Goal: Transaction & Acquisition: Purchase product/service

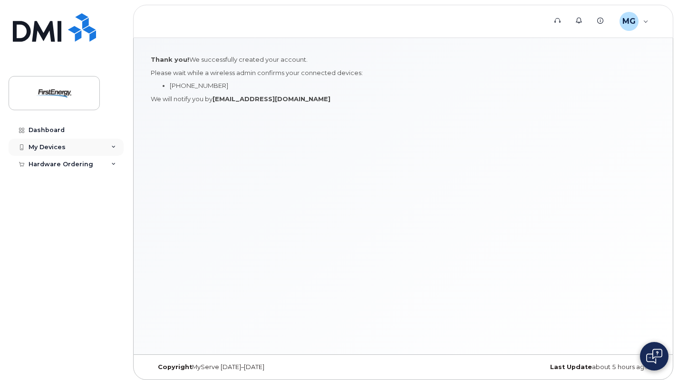
click at [78, 149] on div "My Devices" at bounding box center [66, 147] width 115 height 17
click at [84, 149] on div "My Devices" at bounding box center [66, 147] width 115 height 17
click at [54, 129] on div "Dashboard" at bounding box center [47, 130] width 36 height 8
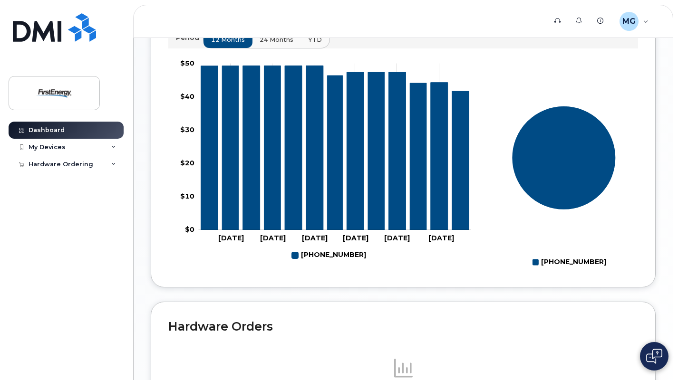
scroll to position [503, 0]
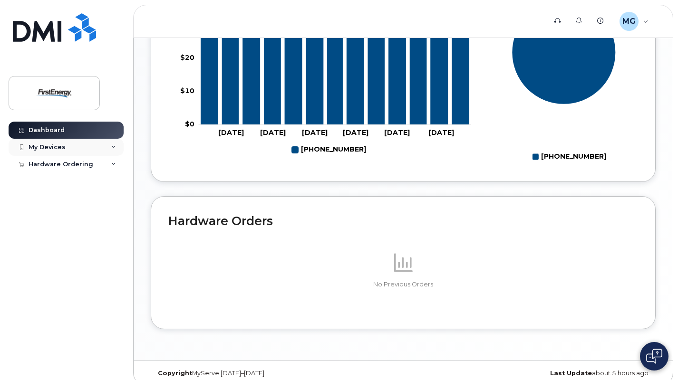
click at [112, 143] on div "My Devices" at bounding box center [66, 147] width 115 height 17
click at [104, 181] on div "Hardware Ordering" at bounding box center [66, 182] width 115 height 17
click at [70, 199] on link "New Order" at bounding box center [74, 200] width 98 height 18
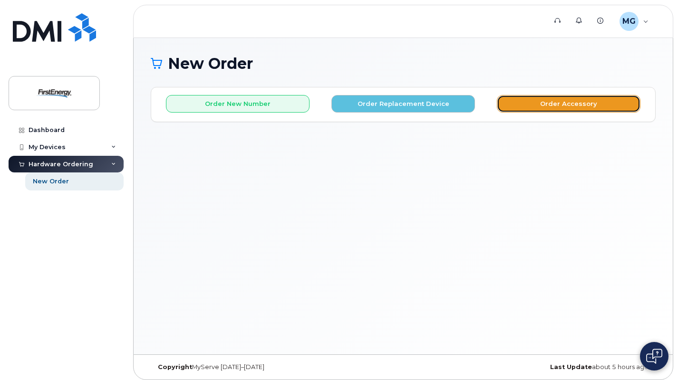
click at [598, 108] on button "Order Accessory" at bounding box center [567, 104] width 143 height 18
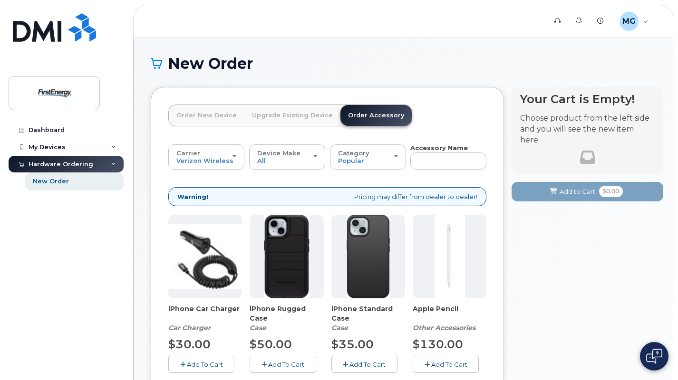
click at [204, 116] on link "Order New Device" at bounding box center [207, 115] width 76 height 21
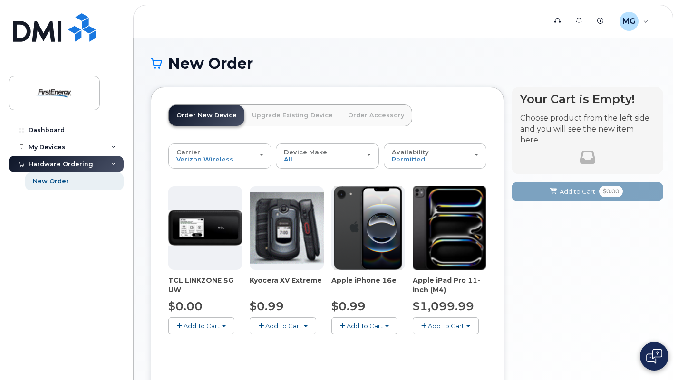
click at [294, 113] on link "Upgrade Existing Device" at bounding box center [292, 115] width 96 height 21
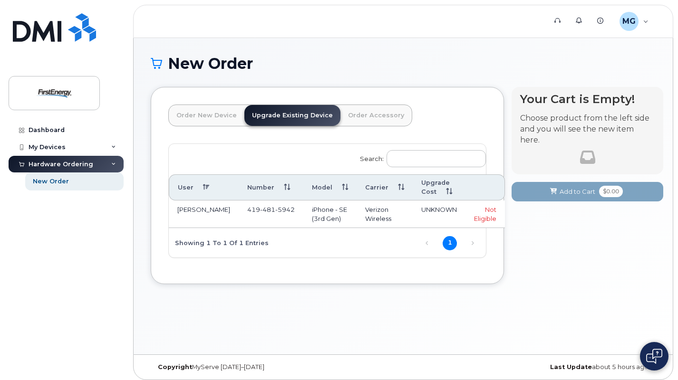
click at [371, 114] on link "Order Accessory" at bounding box center [375, 115] width 71 height 21
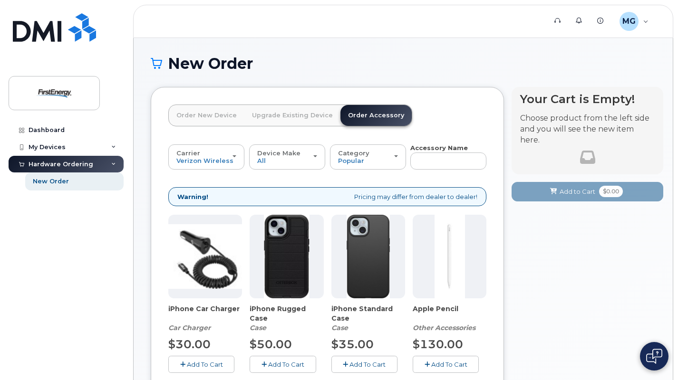
click at [302, 112] on link "Upgrade Existing Device" at bounding box center [292, 115] width 96 height 21
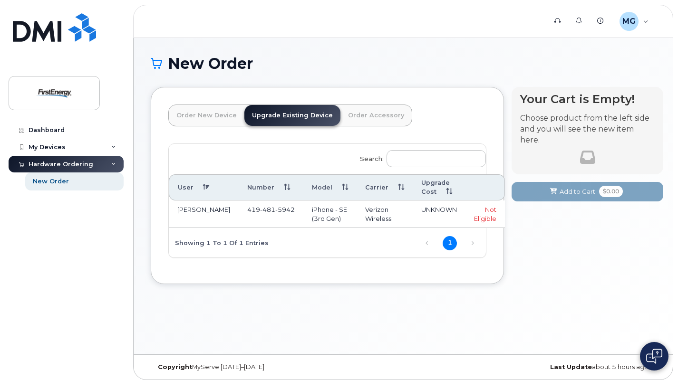
click at [351, 110] on link "Order Accessory" at bounding box center [375, 115] width 71 height 21
